Goal: Find specific page/section: Find specific page/section

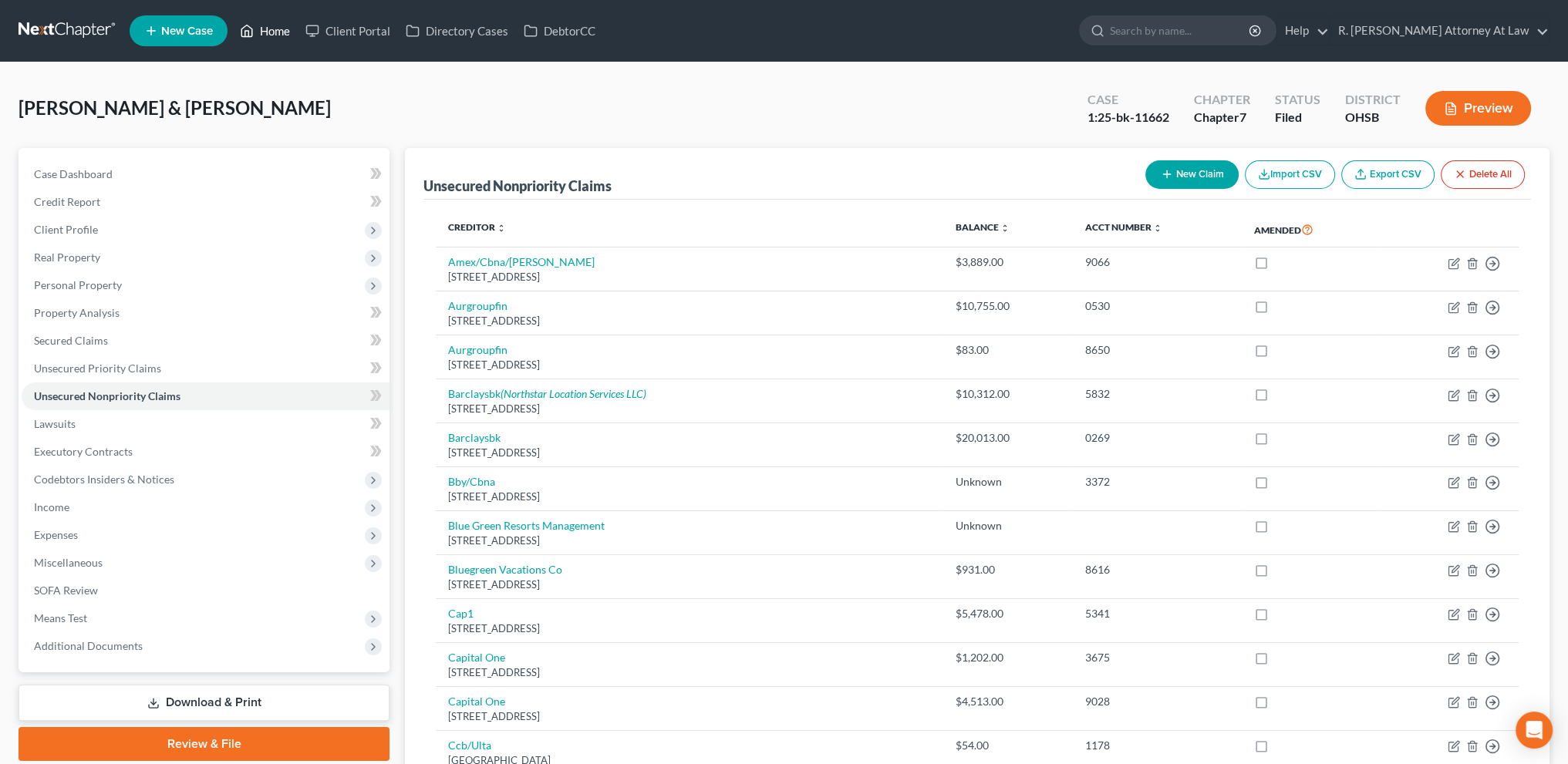
click at [277, 30] on link "Home" at bounding box center [265, 31] width 66 height 28
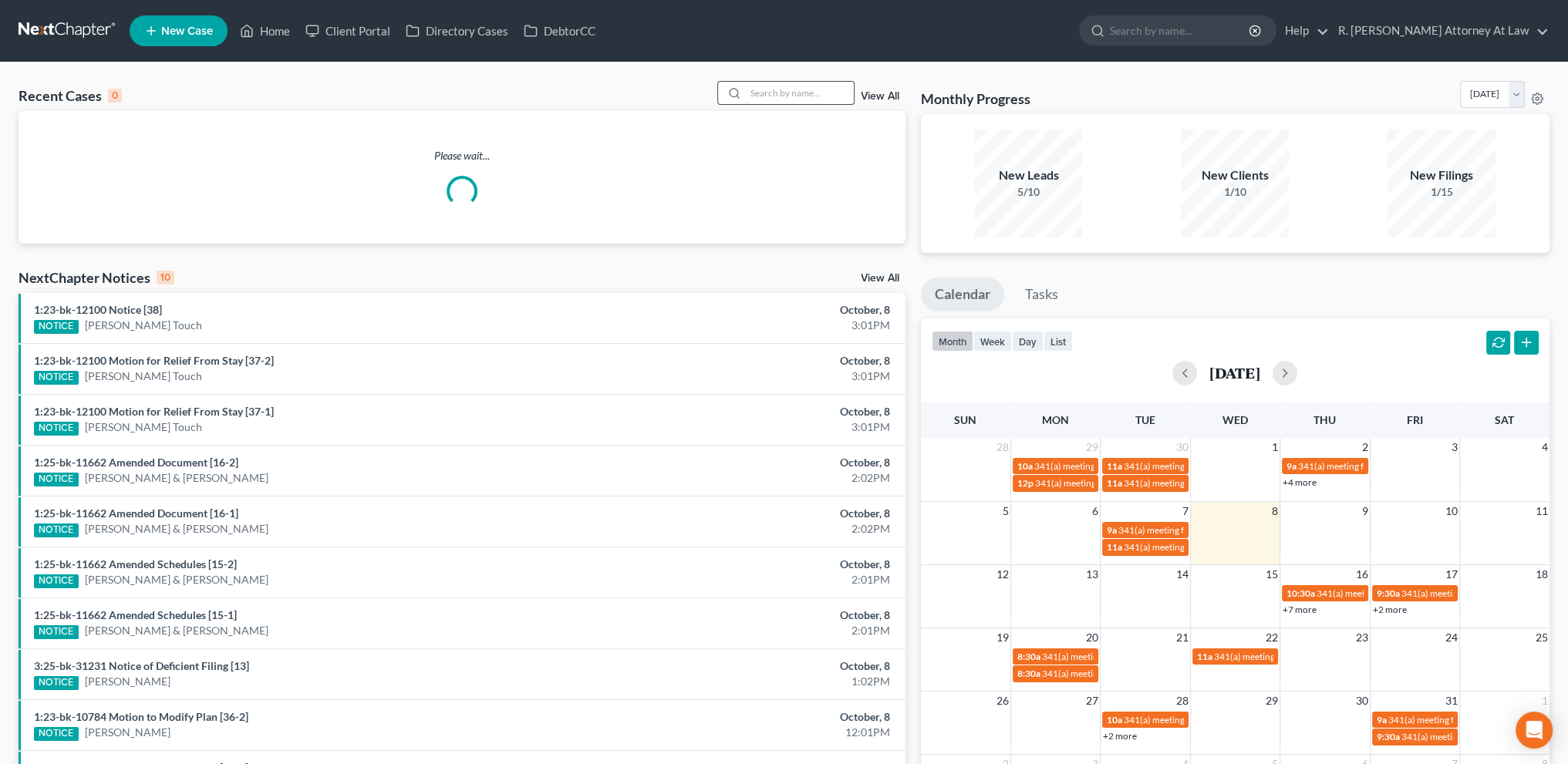
click at [756, 95] on input "search" at bounding box center [800, 93] width 108 height 23
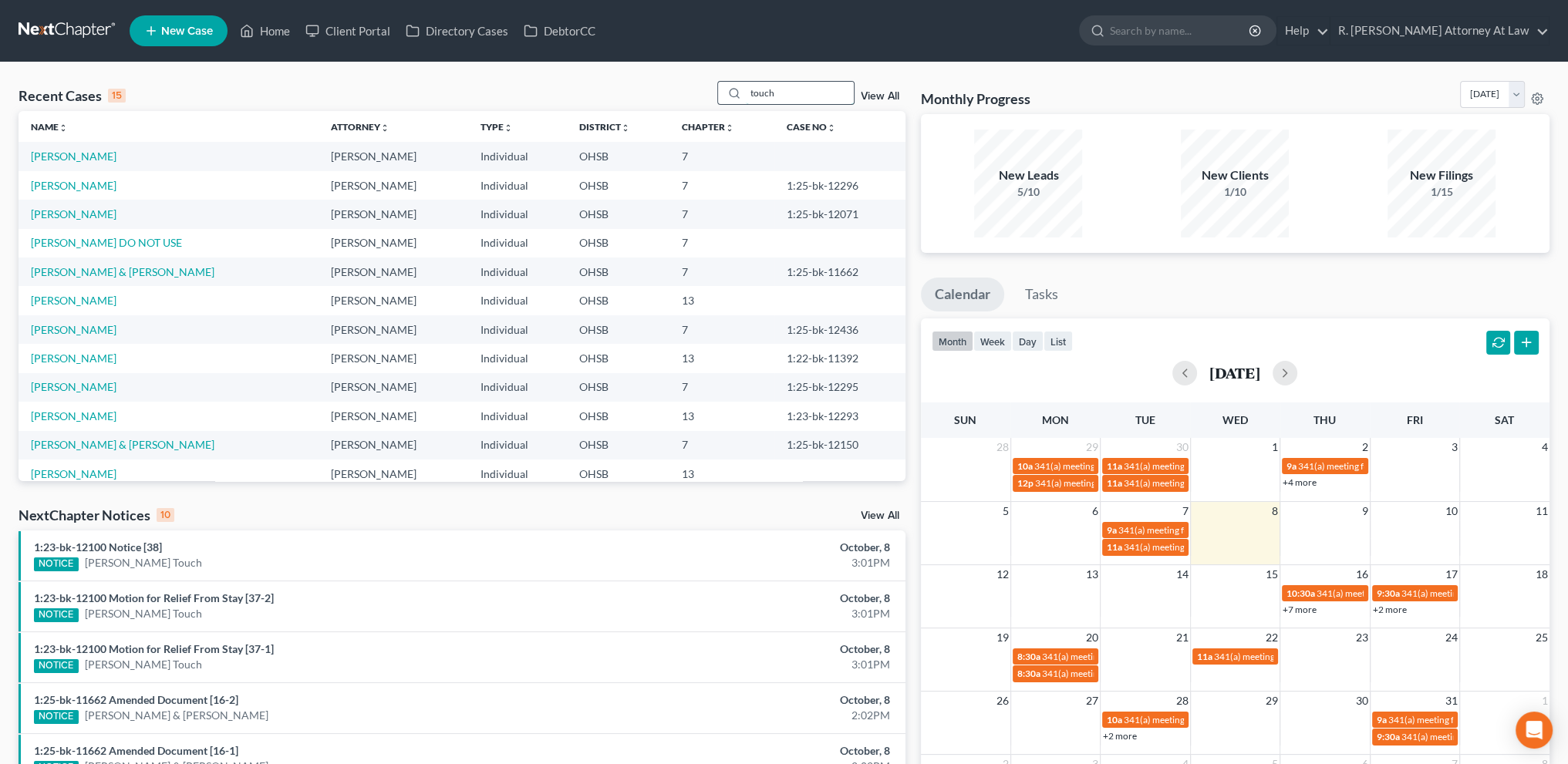
type input "touch"
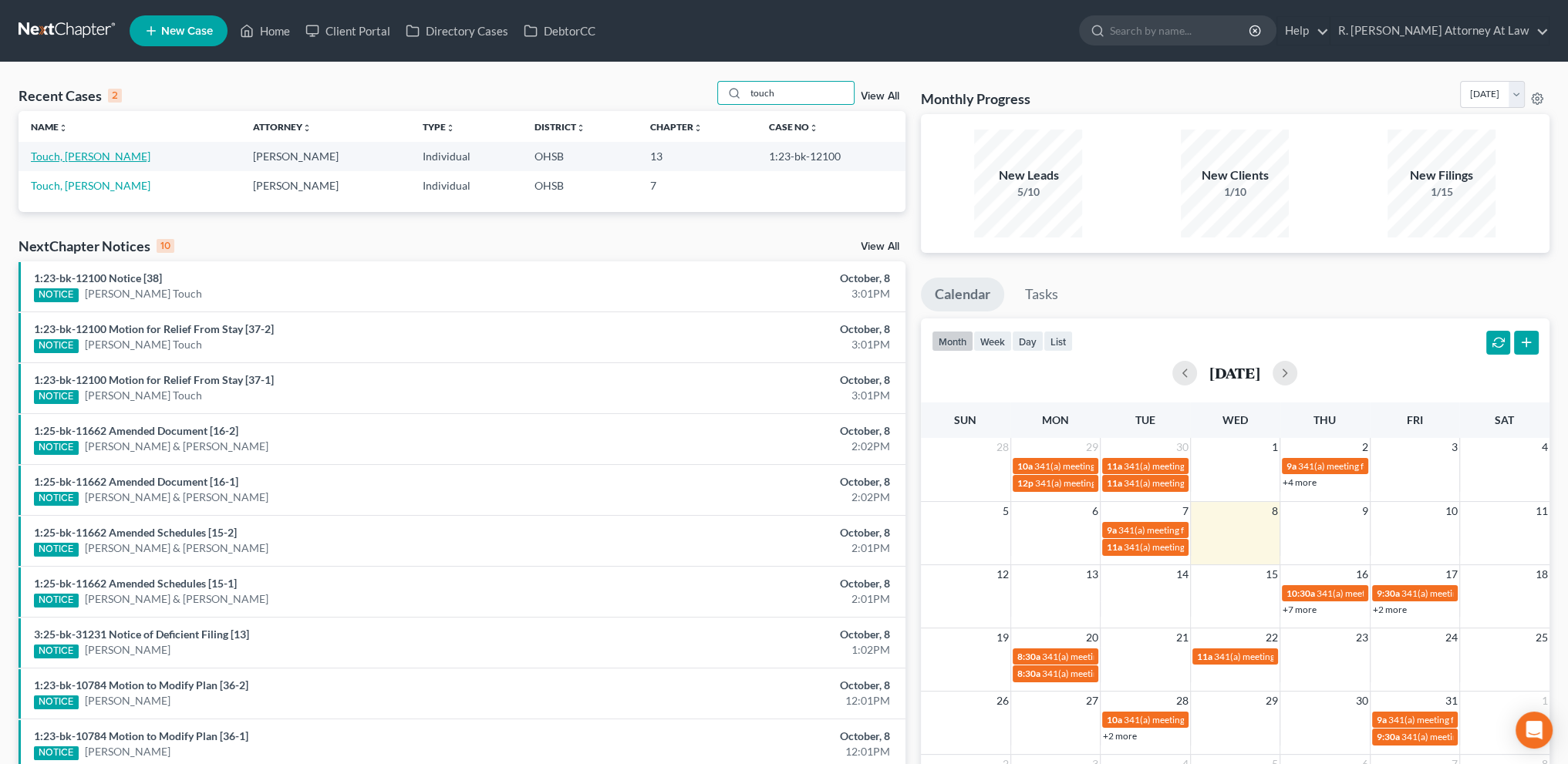
click at [42, 158] on link "Touch, [PERSON_NAME]" at bounding box center [90, 156] width 120 height 14
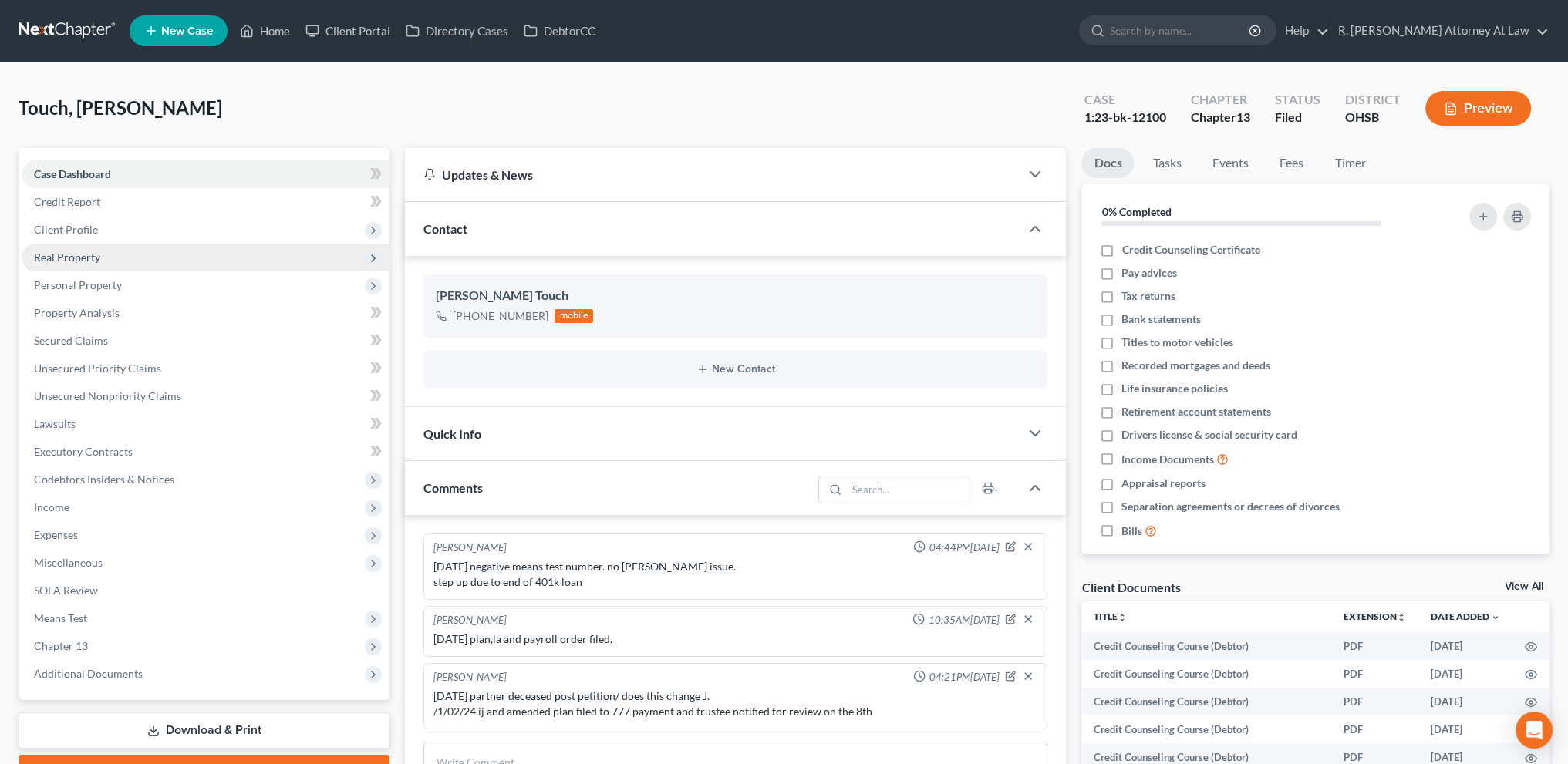
click at [46, 259] on span "Real Property" at bounding box center [68, 257] width 67 height 14
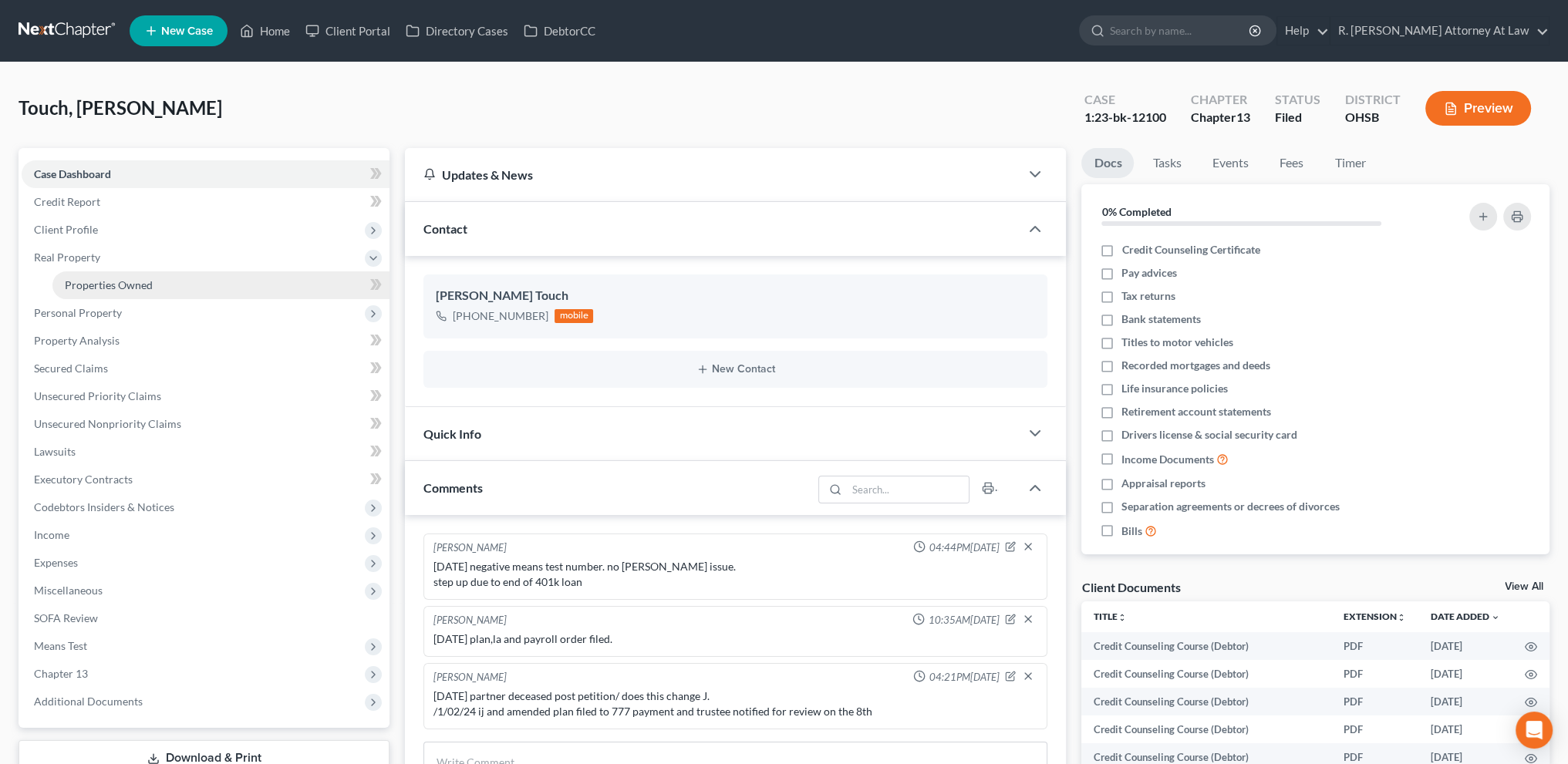
click at [87, 284] on span "Properties Owned" at bounding box center [109, 285] width 88 height 14
